Goal: Task Accomplishment & Management: Complete application form

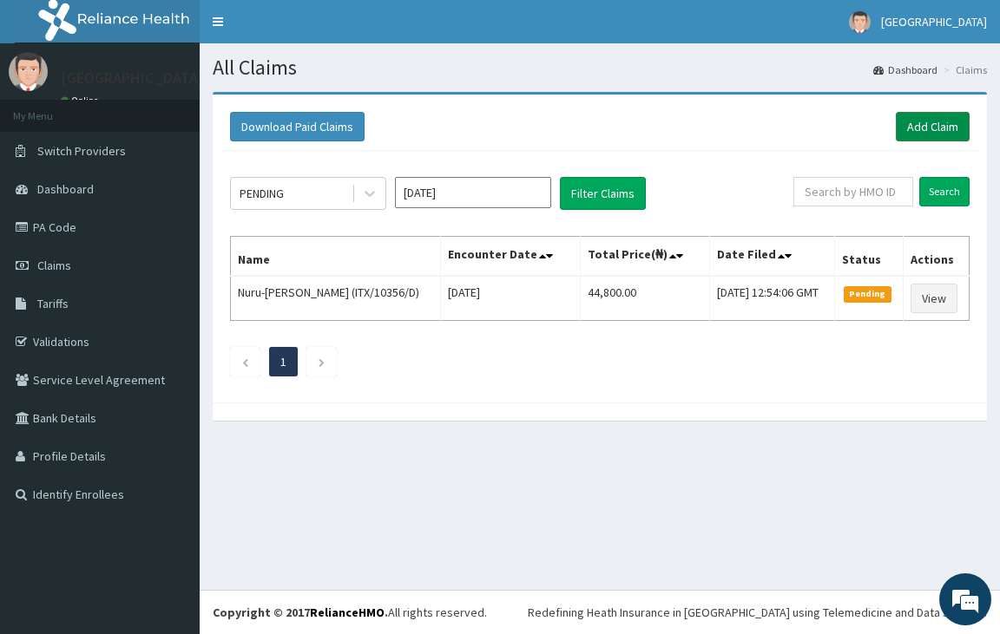
click at [905, 130] on link "Add Claim" at bounding box center [933, 127] width 74 height 30
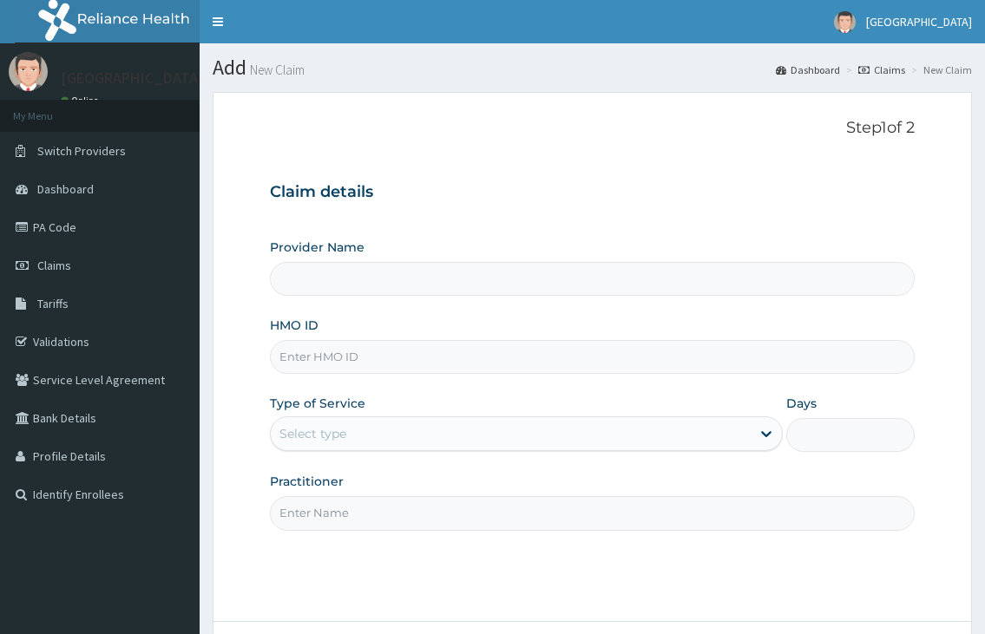
click at [299, 365] on input "HMO ID" at bounding box center [592, 357] width 644 height 34
click at [62, 231] on link "PA Code" at bounding box center [100, 227] width 200 height 38
type input "[GEOGRAPHIC_DATA]"
